Goal: Task Accomplishment & Management: Use online tool/utility

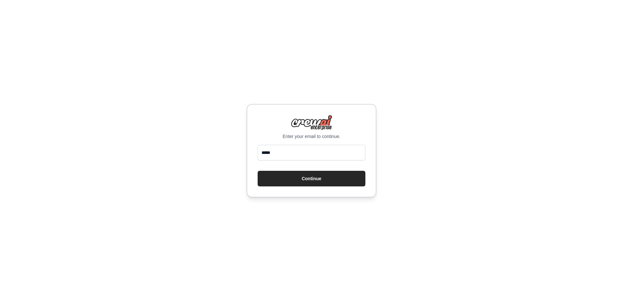
type input "**********"
click at [306, 178] on button "Continue" at bounding box center [312, 179] width 108 height 16
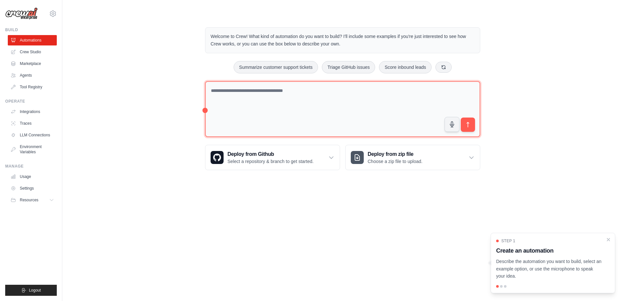
click at [292, 89] on textarea at bounding box center [342, 109] width 275 height 56
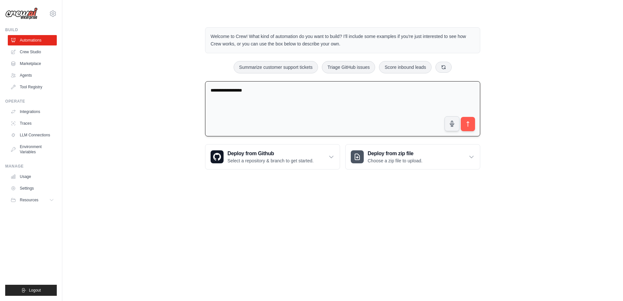
click at [293, 97] on textarea "**********" at bounding box center [342, 108] width 275 height 55
click at [277, 91] on textarea "**********" at bounding box center [342, 108] width 275 height 55
type textarea "**********"
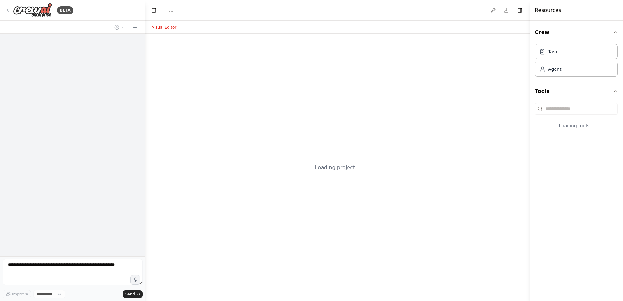
select select "****"
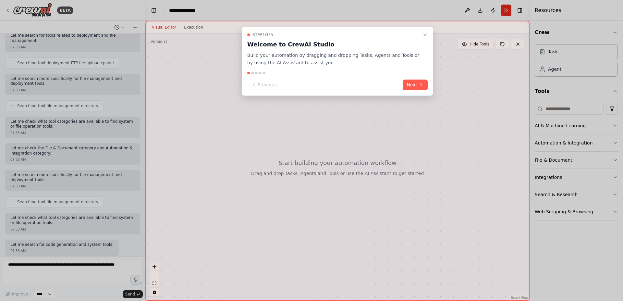
scroll to position [123, 0]
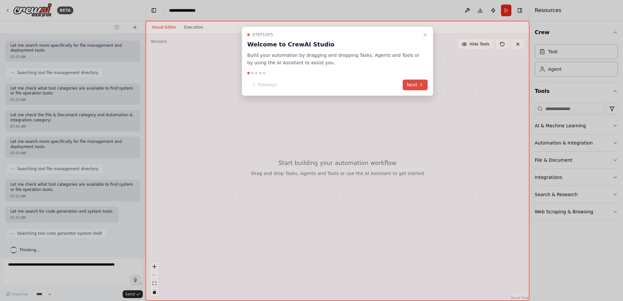
click at [416, 85] on button "Next" at bounding box center [414, 84] width 25 height 11
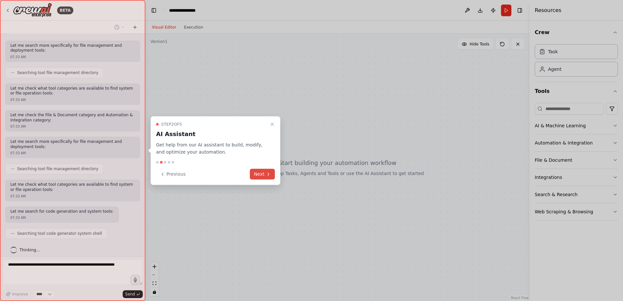
click at [262, 174] on button "Next" at bounding box center [262, 174] width 25 height 11
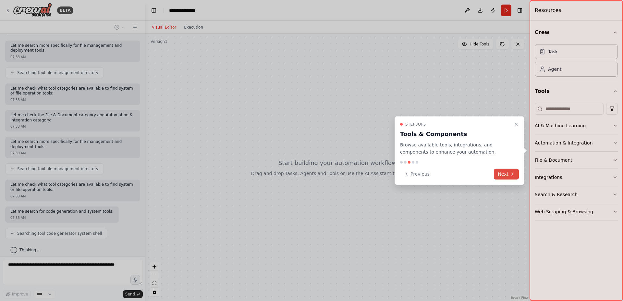
click at [262, 174] on div at bounding box center [311, 150] width 623 height 301
click at [504, 175] on button "Next" at bounding box center [506, 174] width 25 height 11
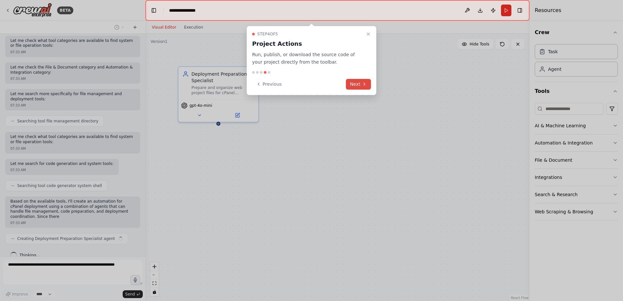
click at [354, 79] on button "Next" at bounding box center [358, 84] width 25 height 11
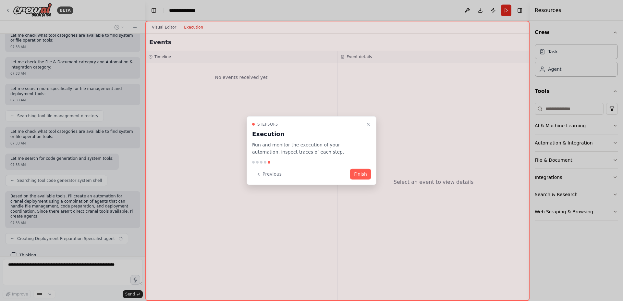
scroll to position [180, 0]
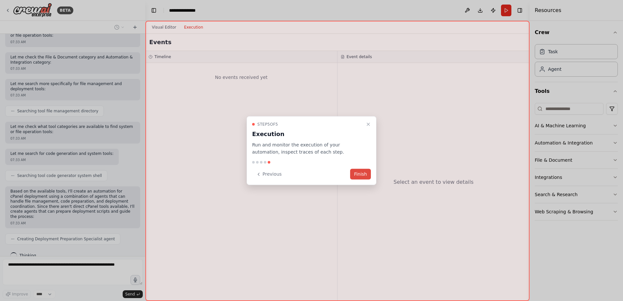
click at [359, 170] on button "Finish" at bounding box center [360, 174] width 21 height 11
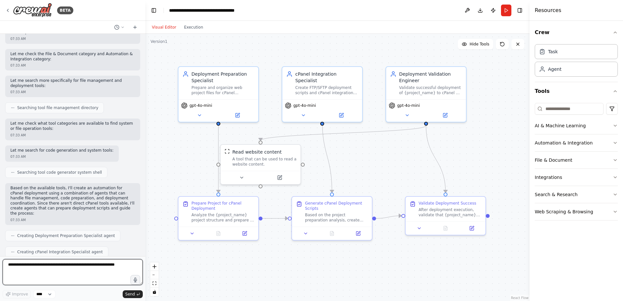
scroll to position [0, 0]
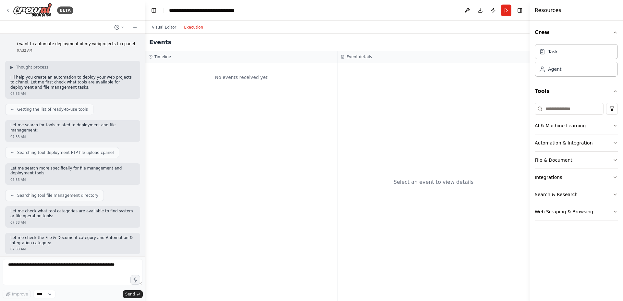
click at [196, 26] on button "Execution" at bounding box center [193, 27] width 27 height 8
click at [155, 28] on button "Visual Editor" at bounding box center [164, 27] width 32 height 8
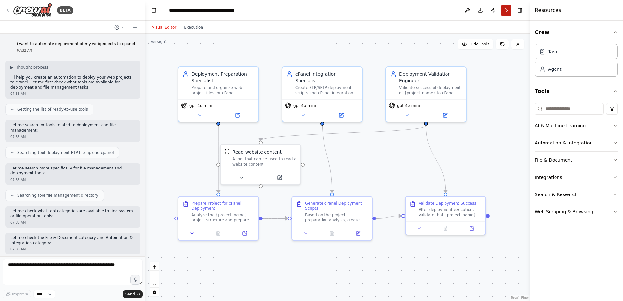
click at [507, 10] on button "Run" at bounding box center [506, 11] width 10 height 12
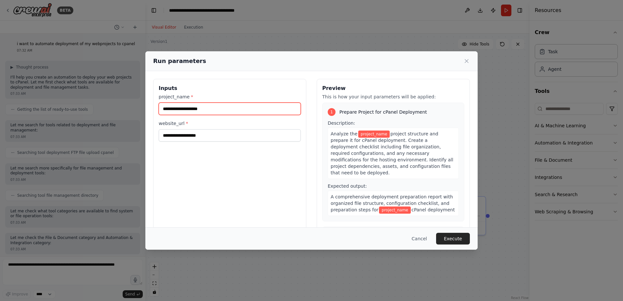
click at [264, 105] on input "project_name *" at bounding box center [230, 108] width 142 height 12
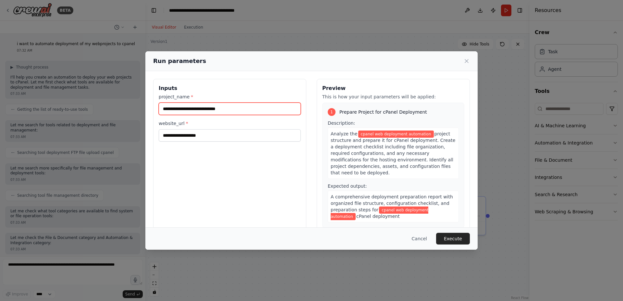
type input "**********"
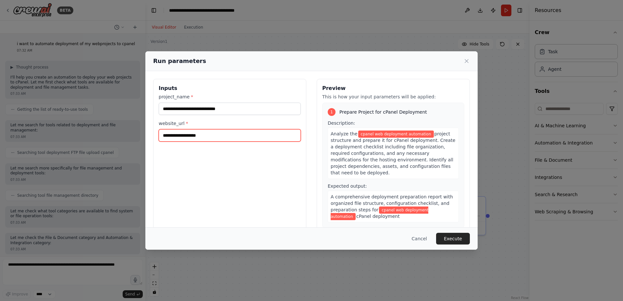
click at [253, 134] on input "website_url *" at bounding box center [230, 135] width 142 height 12
type input "**********"
click at [454, 238] on button "Execute" at bounding box center [453, 239] width 34 height 12
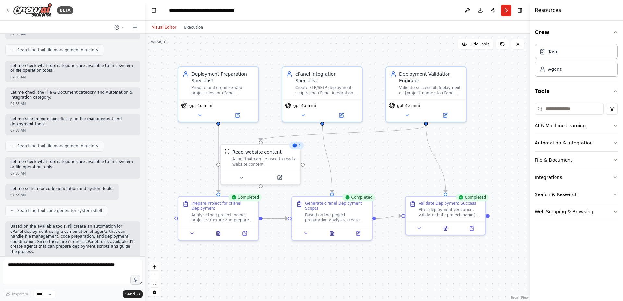
scroll to position [189, 0]
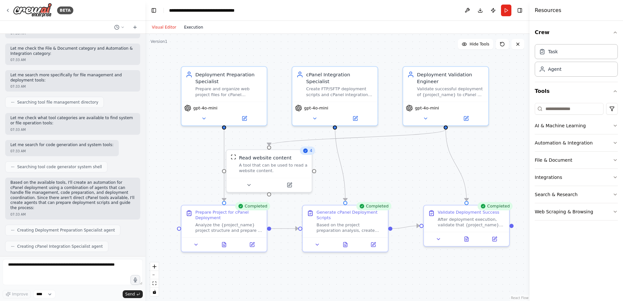
click at [198, 23] on button "Execution" at bounding box center [193, 27] width 27 height 8
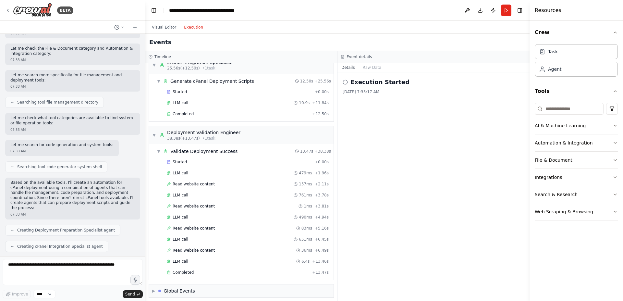
scroll to position [0, 0]
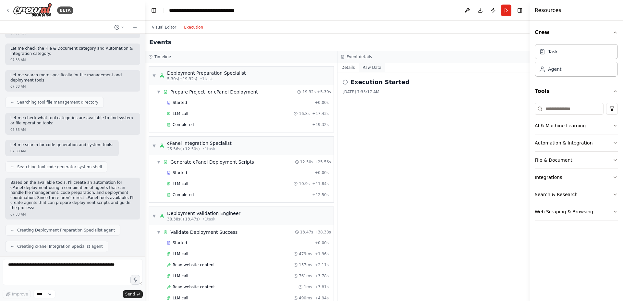
click at [369, 67] on button "Raw Data" at bounding box center [372, 67] width 27 height 9
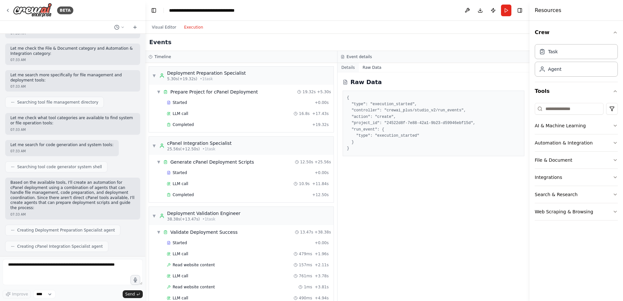
click at [352, 67] on button "Details" at bounding box center [347, 67] width 21 height 9
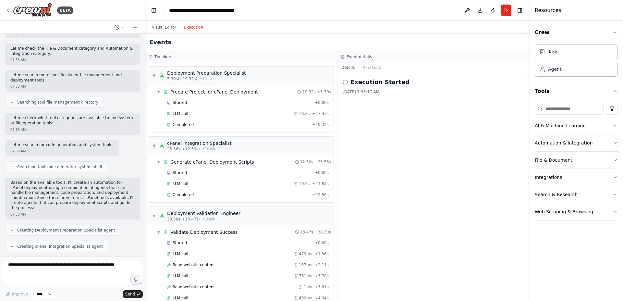
click at [345, 81] on icon at bounding box center [344, 81] width 5 height 5
click at [502, 12] on button "Run" at bounding box center [506, 11] width 10 height 12
click at [160, 31] on div "Visual Editor Execution" at bounding box center [177, 27] width 59 height 13
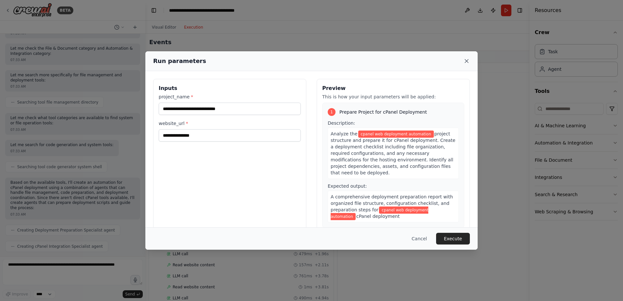
click at [466, 62] on icon at bounding box center [466, 61] width 6 height 6
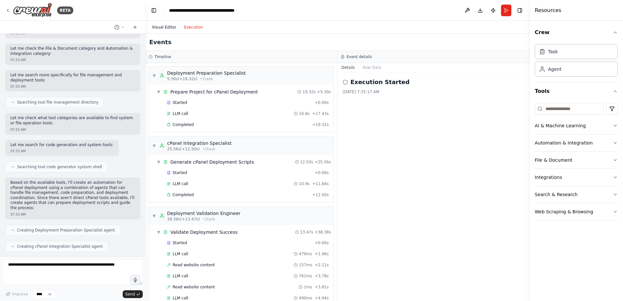
click at [169, 25] on button "Visual Editor" at bounding box center [164, 27] width 32 height 8
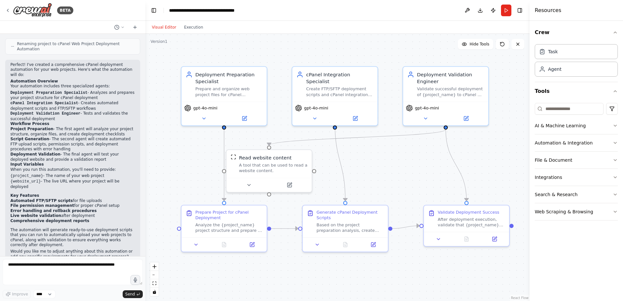
scroll to position [537, 0]
click at [198, 100] on div "Deployment Preparation Specialist Prepare and organize web project files for cP…" at bounding box center [223, 83] width 85 height 35
click at [251, 176] on div at bounding box center [268, 183] width 85 height 14
click at [225, 230] on div "Analyze the {project_name} project structure and prepare it for cPanel deployme…" at bounding box center [228, 226] width 67 height 11
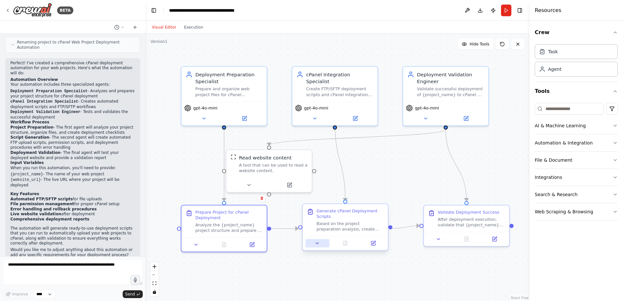
click at [311, 244] on button at bounding box center [317, 243] width 24 height 8
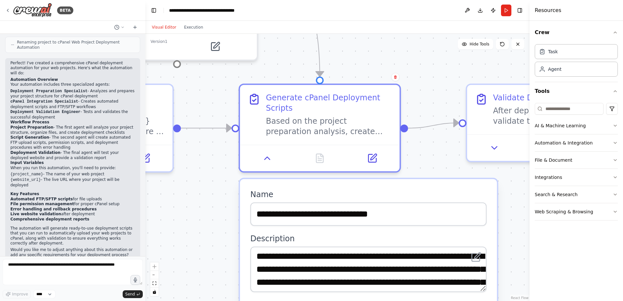
drag, startPoint x: 358, startPoint y: 142, endPoint x: 352, endPoint y: -24, distance: 165.8
click at [352, 0] on html "BETA i want to automate deployment of my webprojects to cpanel 07:32 AM ▶ Thoug…" at bounding box center [311, 150] width 623 height 301
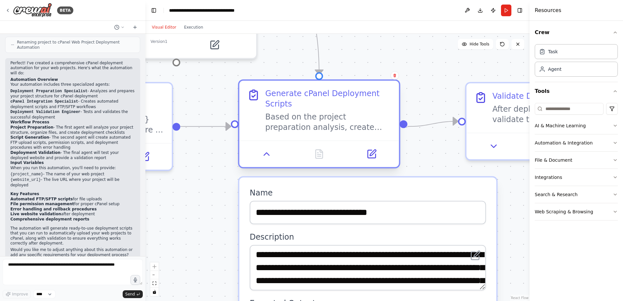
click at [389, 140] on div at bounding box center [319, 153] width 160 height 27
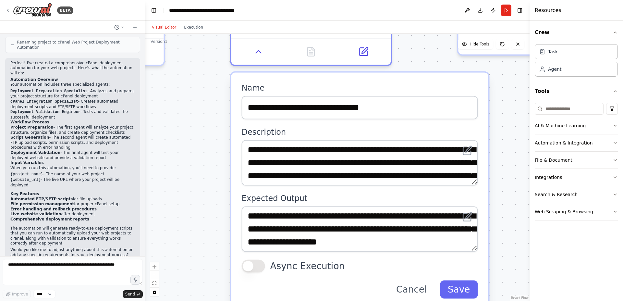
drag, startPoint x: 420, startPoint y: 162, endPoint x: 412, endPoint y: 57, distance: 105.1
click at [412, 57] on div ".deletable-edge-delete-btn { width: 20px; height: 20px; border: 0px solid #ffff…" at bounding box center [337, 167] width 384 height 267
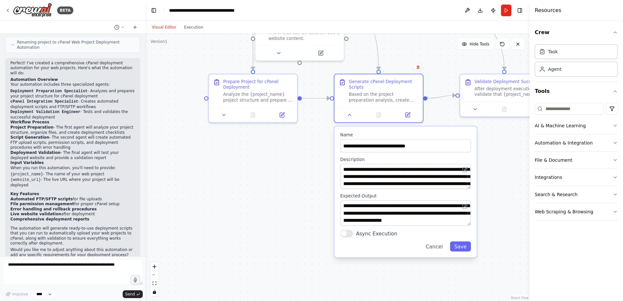
drag, startPoint x: 241, startPoint y: 200, endPoint x: 336, endPoint y: 214, distance: 96.0
click at [336, 214] on div ".deletable-edge-delete-btn { width: 20px; height: 20px; border: 0px solid #ffff…" at bounding box center [337, 167] width 384 height 267
